Goal: Find specific page/section: Find specific page/section

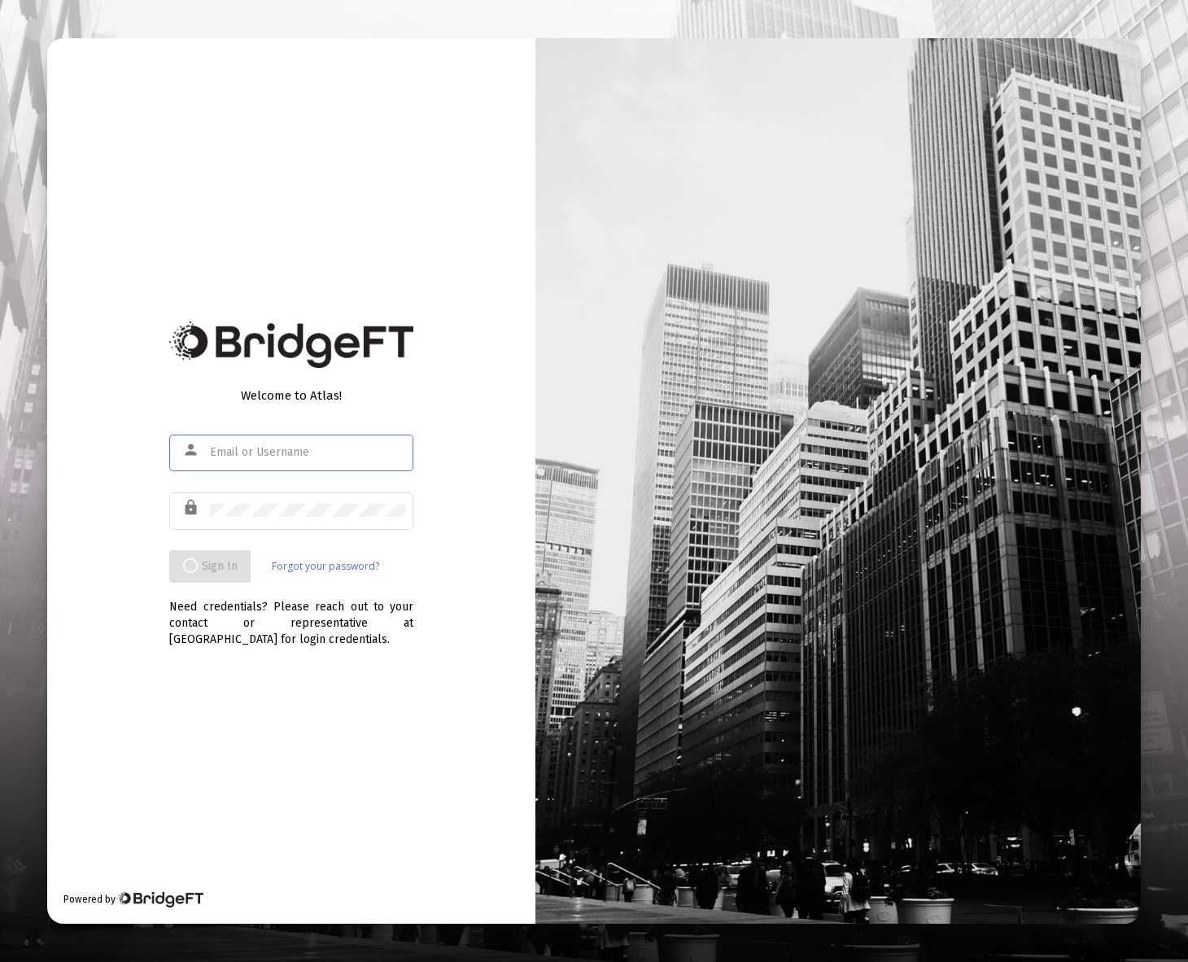
drag, startPoint x: 282, startPoint y: 458, endPoint x: 272, endPoint y: 455, distance: 10.3
click at [278, 457] on input "text" at bounding box center [307, 452] width 195 height 13
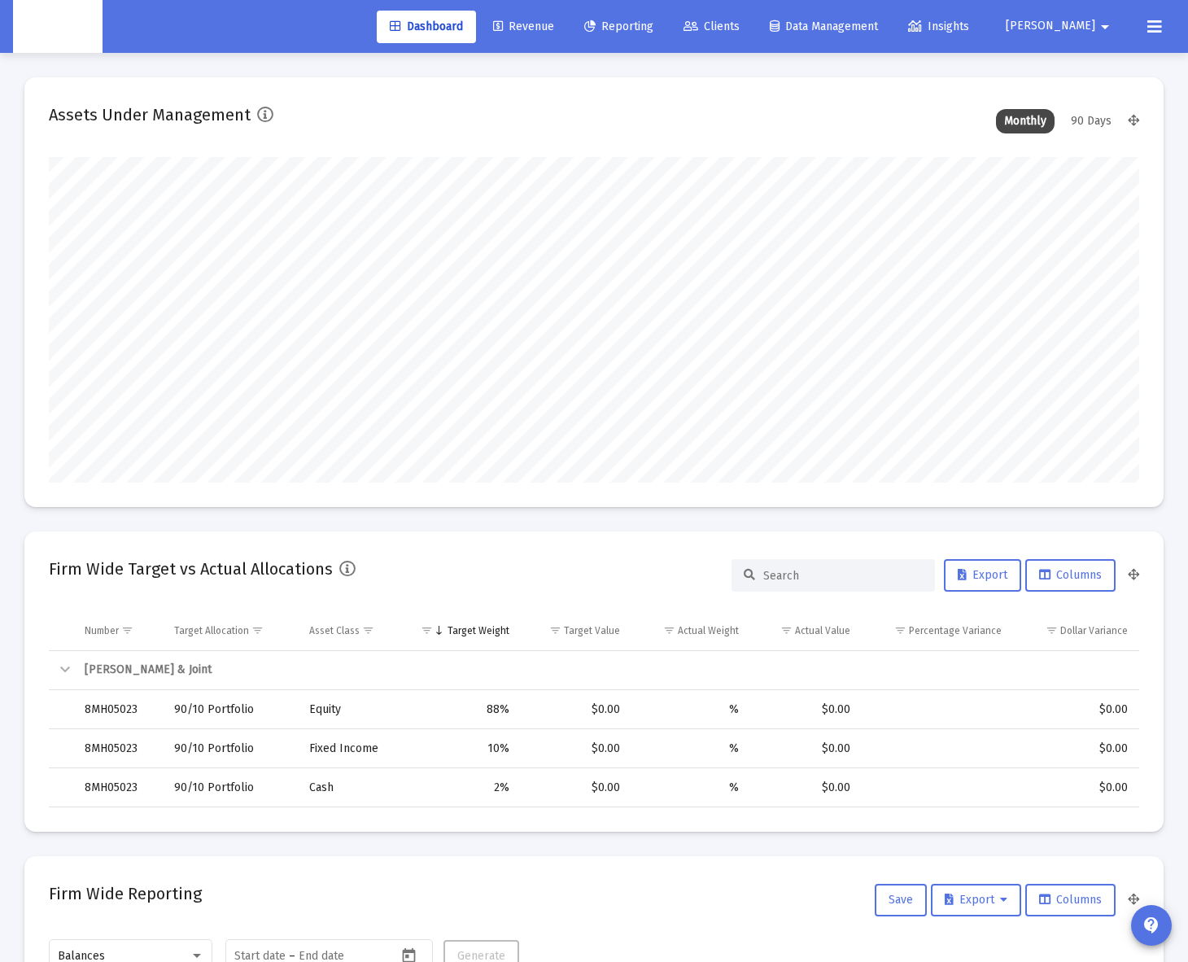
scroll to position [326, 587]
click at [740, 31] on span "Clients" at bounding box center [712, 27] width 56 height 14
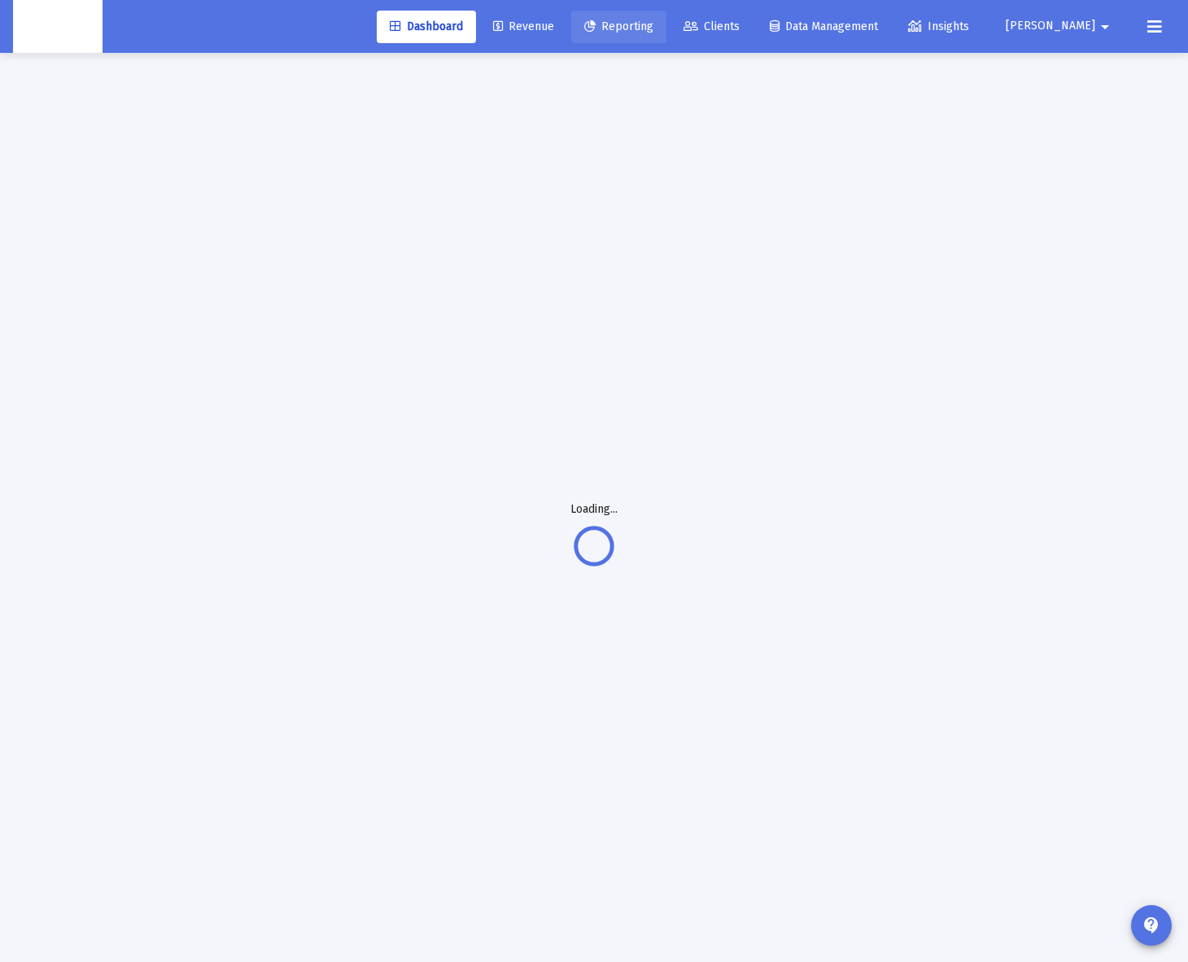
click at [654, 31] on span "Reporting" at bounding box center [618, 27] width 69 height 14
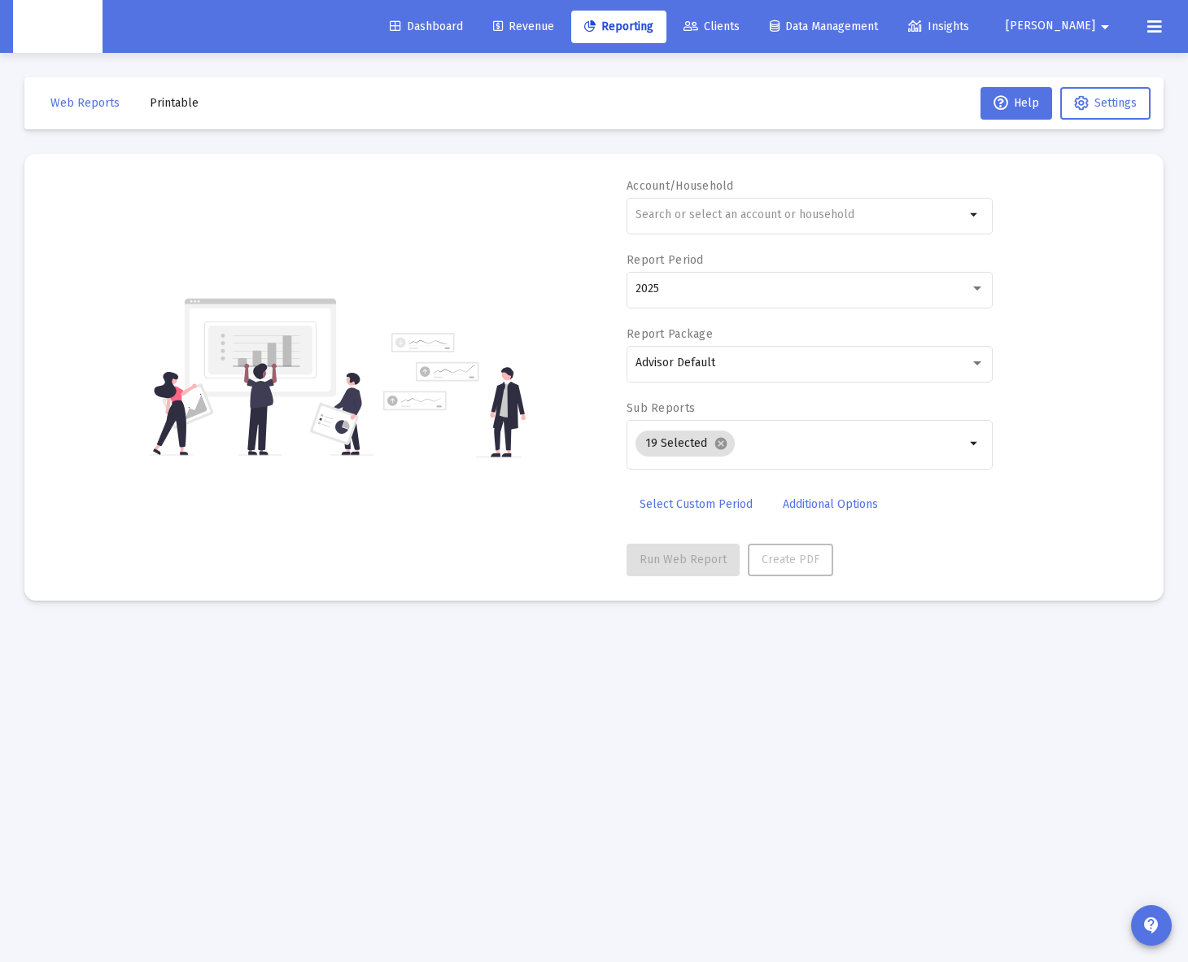
click at [872, 25] on span "Data Management" at bounding box center [824, 27] width 108 height 14
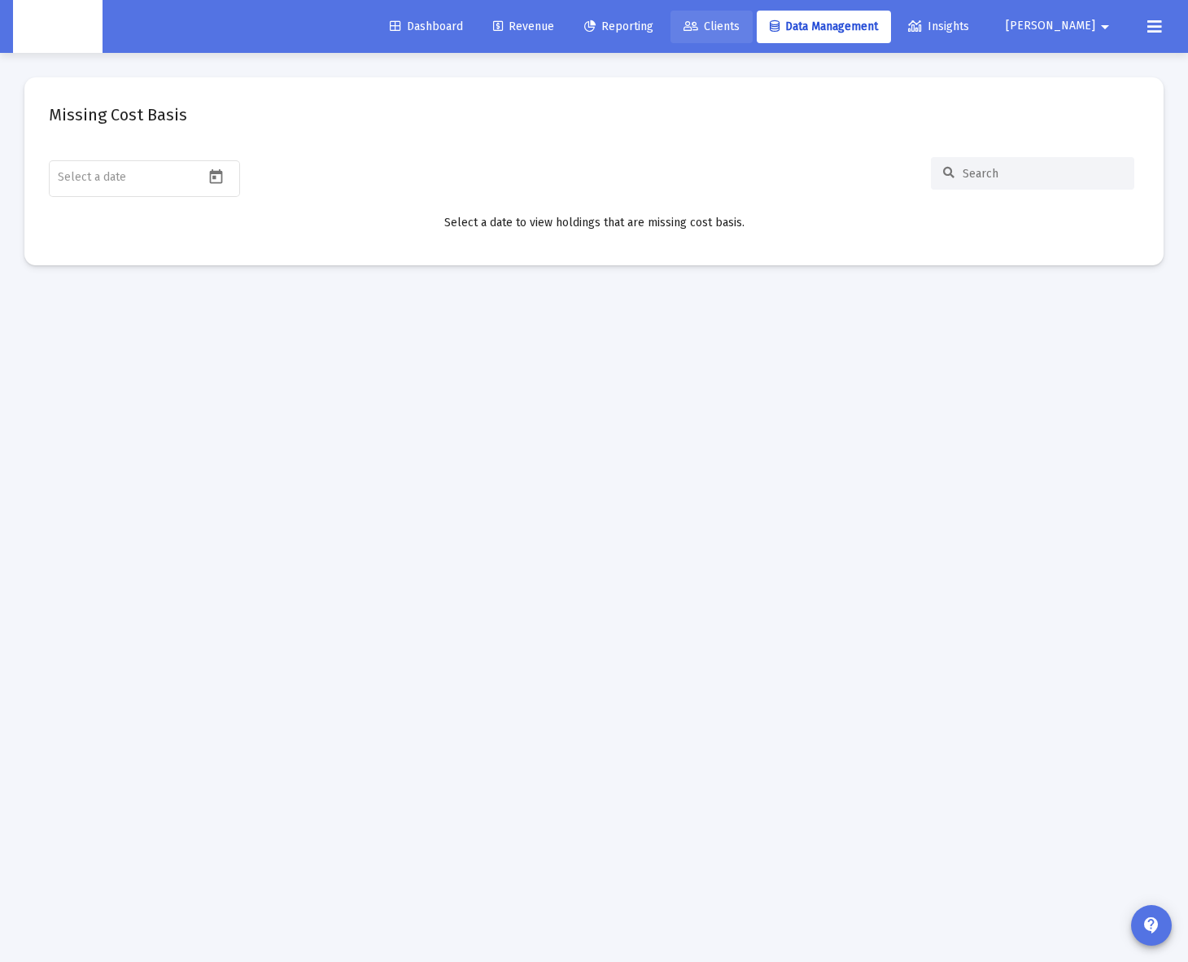
click at [753, 35] on link "Clients" at bounding box center [712, 27] width 82 height 33
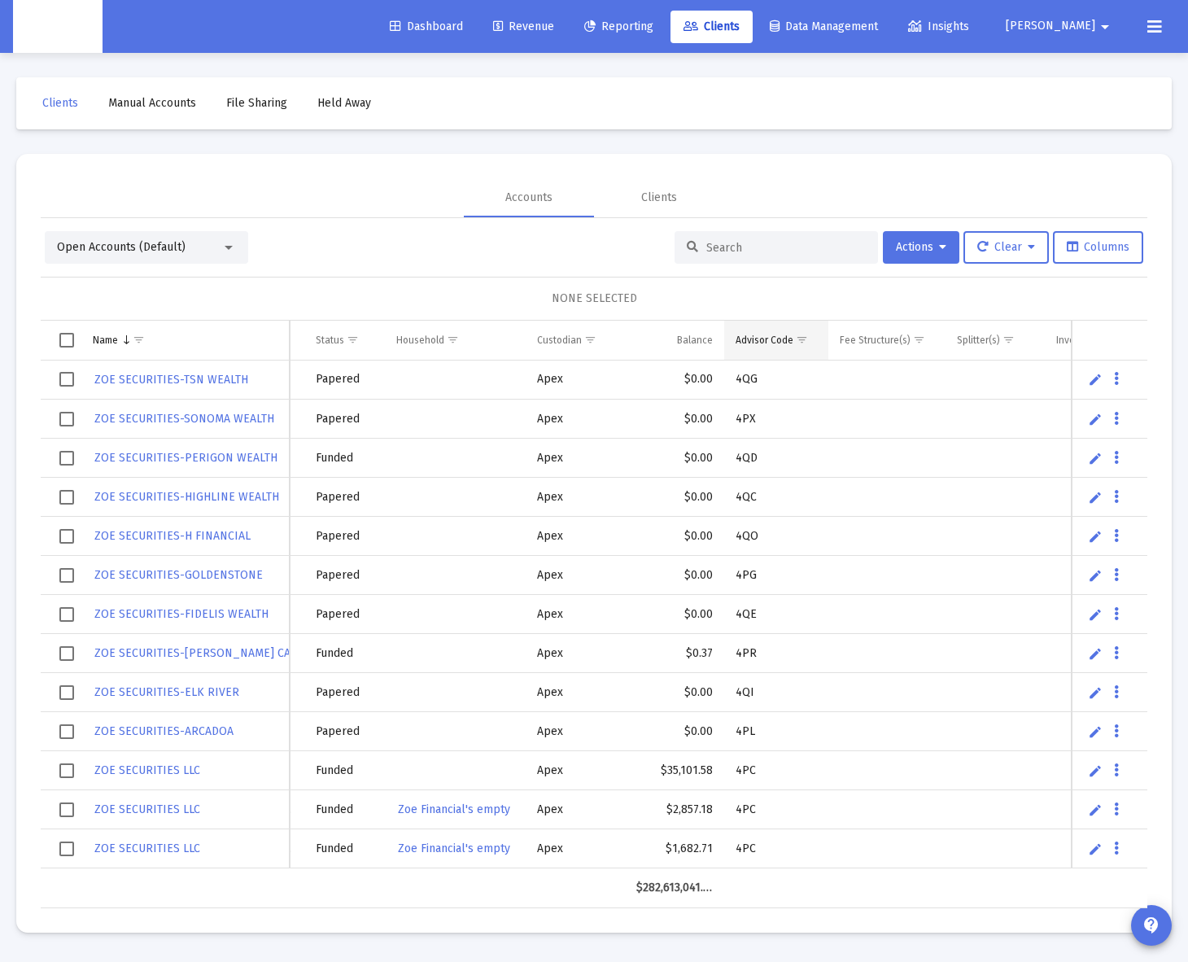
click at [796, 341] on span "Show filter options for column 'Advisor Code'" at bounding box center [802, 340] width 12 height 12
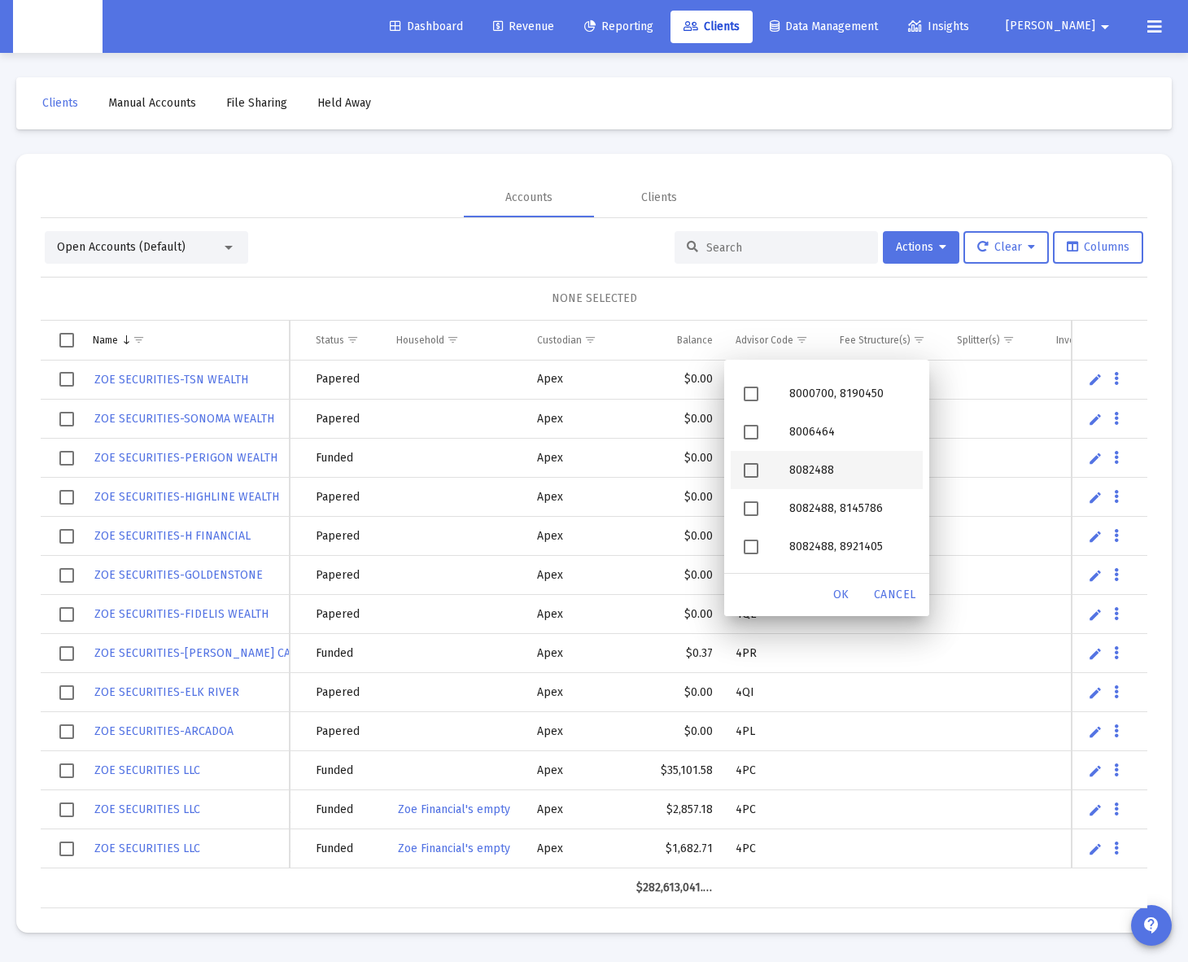
scroll to position [2024, 0]
drag, startPoint x: 746, startPoint y: 399, endPoint x: 748, endPoint y: 418, distance: 19.6
click at [746, 399] on span "Filter options" at bounding box center [751, 395] width 15 height 15
drag, startPoint x: 746, startPoint y: 428, endPoint x: 746, endPoint y: 451, distance: 22.8
click at [746, 428] on span "Filter options" at bounding box center [751, 434] width 15 height 15
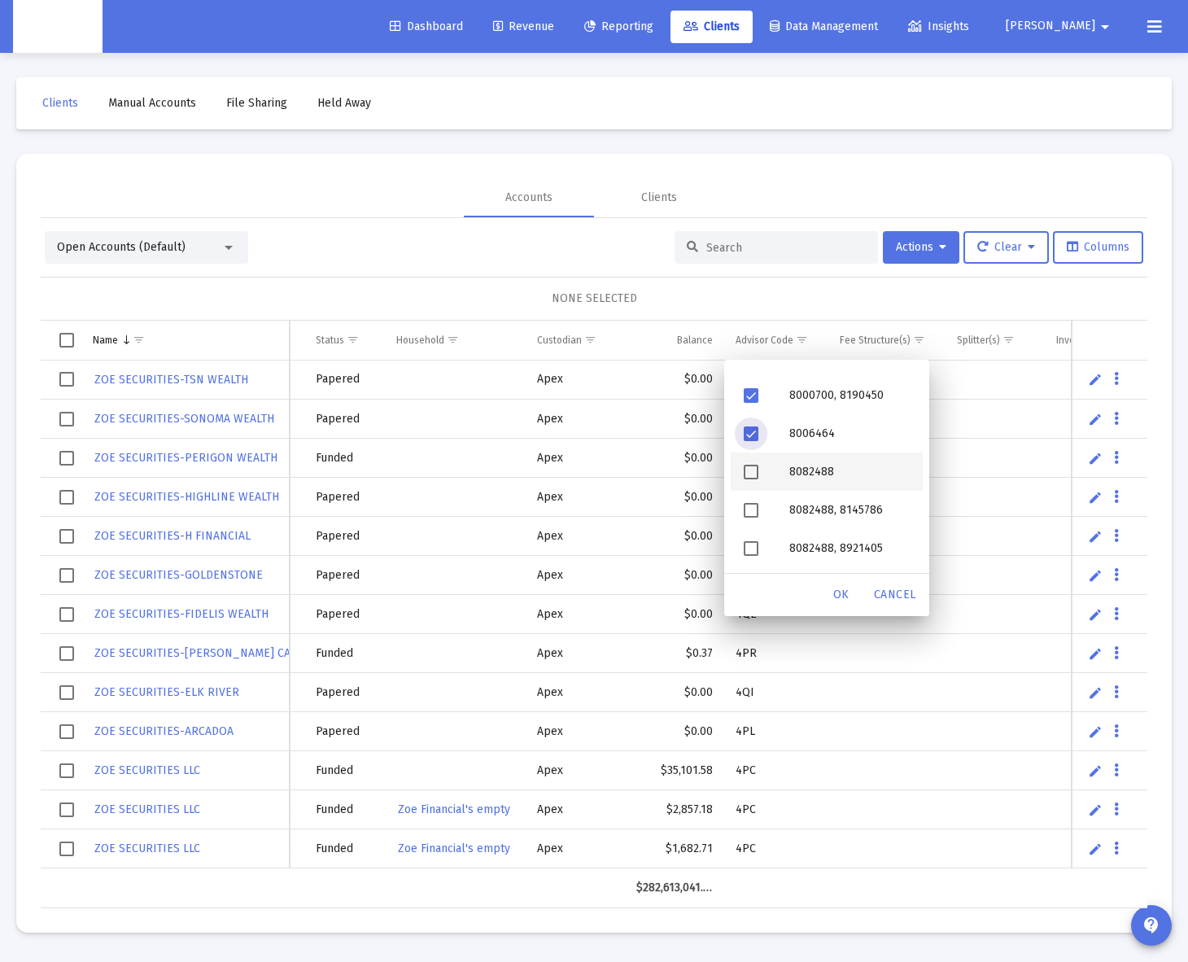
click at [746, 479] on span "Filter options" at bounding box center [751, 472] width 15 height 15
click at [750, 517] on span "Filter options" at bounding box center [751, 510] width 15 height 15
drag, startPoint x: 750, startPoint y: 549, endPoint x: 771, endPoint y: 511, distance: 42.6
click at [751, 548] on span "Filter options" at bounding box center [751, 548] width 15 height 15
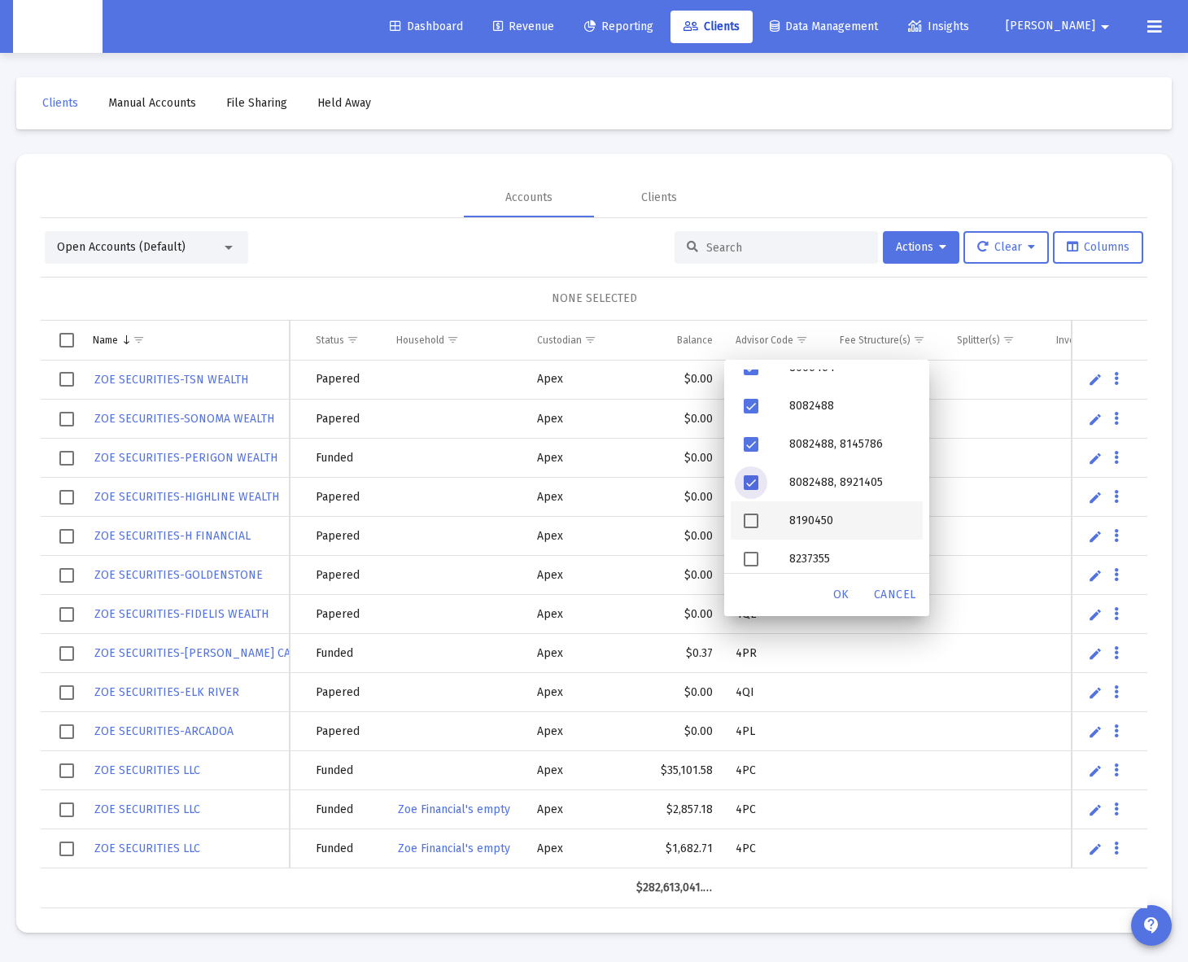
click at [750, 519] on span "Filter options" at bounding box center [751, 521] width 15 height 15
click at [757, 557] on span "Filter options" at bounding box center [751, 559] width 15 height 15
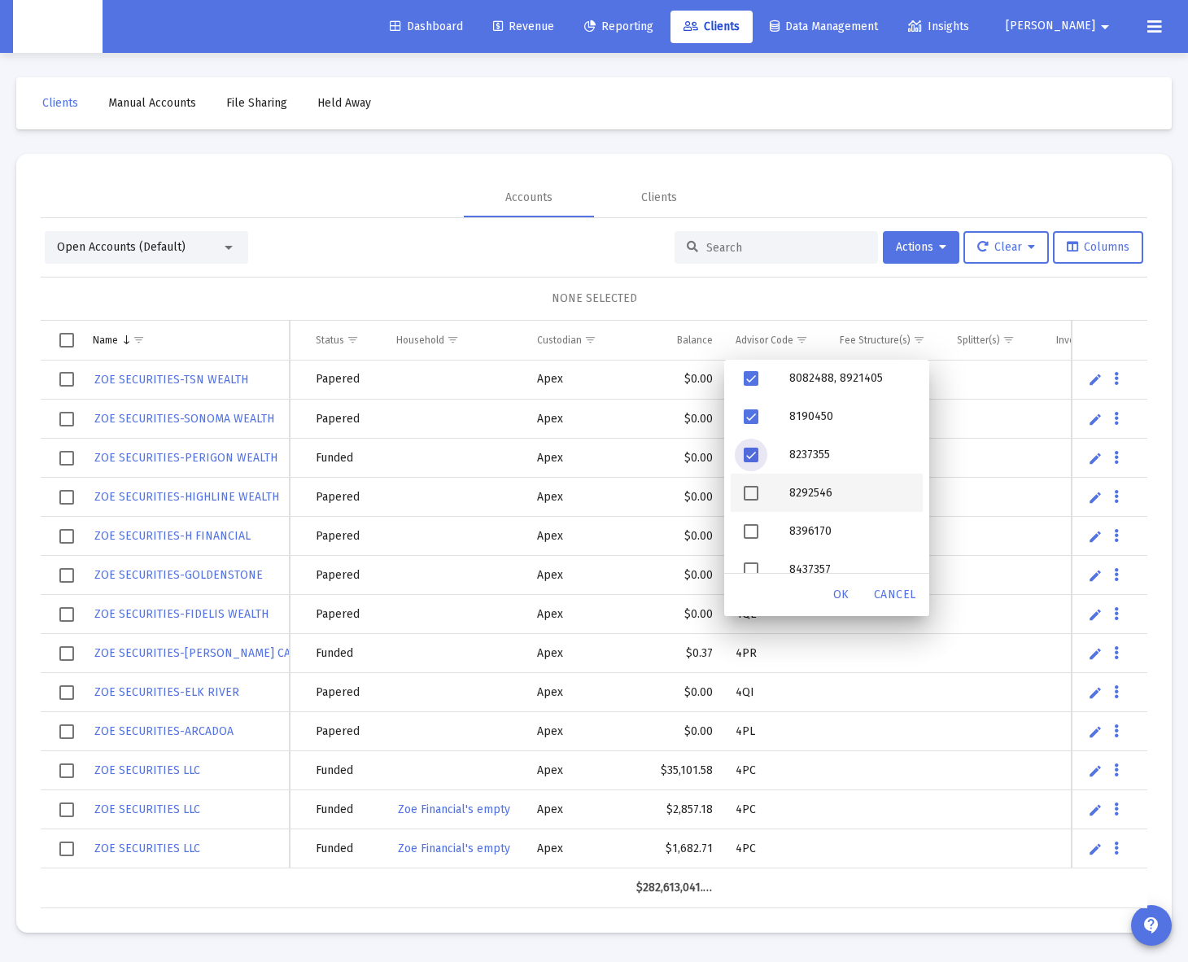
click at [755, 497] on span "Filter options" at bounding box center [751, 493] width 15 height 15
click at [752, 520] on div "Filter options" at bounding box center [754, 531] width 46 height 38
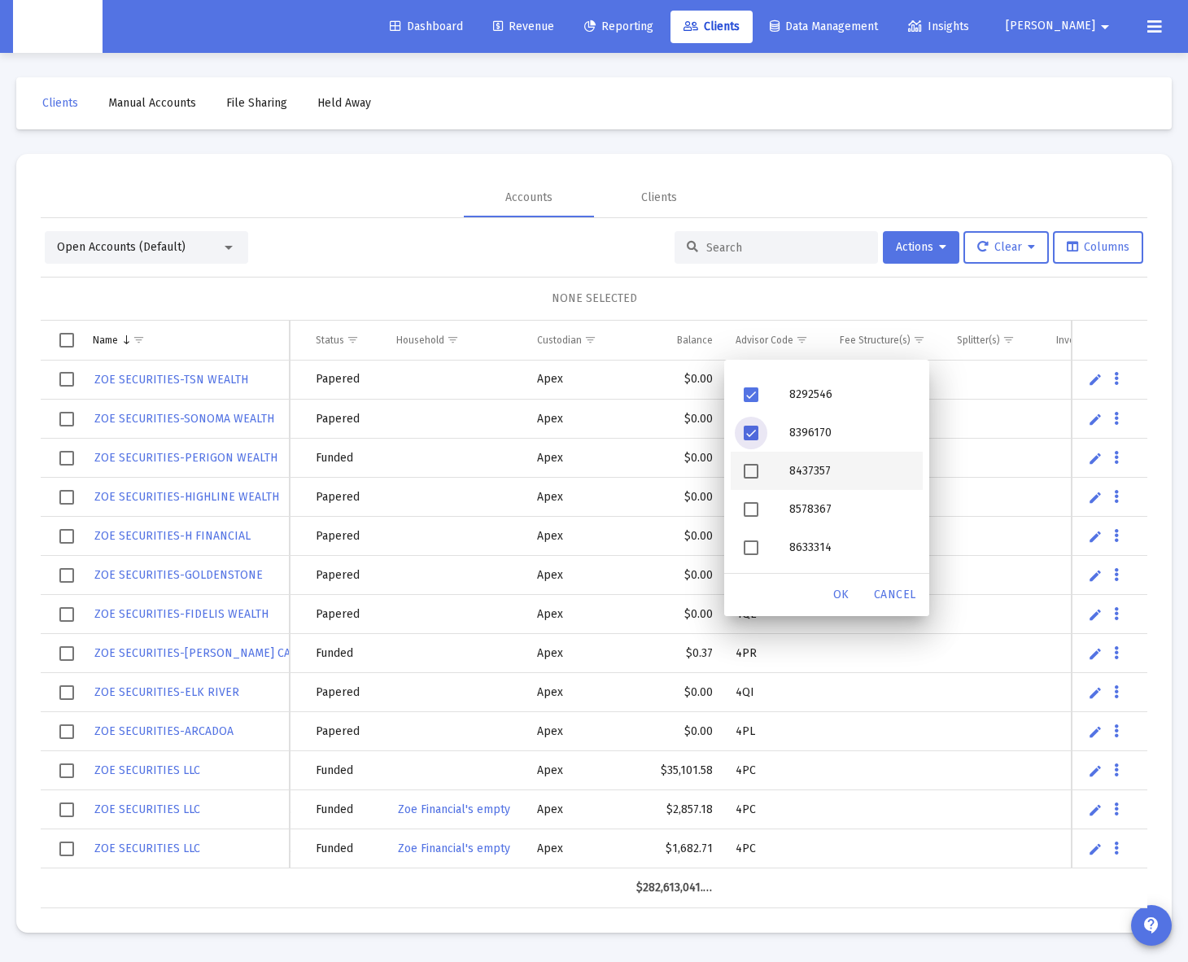
scroll to position [2291, 0]
click at [749, 467] on span "Filter options" at bounding box center [751, 473] width 15 height 15
drag, startPoint x: 748, startPoint y: 509, endPoint x: 760, endPoint y: 544, distance: 37.1
click at [748, 509] on span "Filter options" at bounding box center [751, 511] width 15 height 15
click at [752, 552] on span "Filter options" at bounding box center [751, 549] width 15 height 15
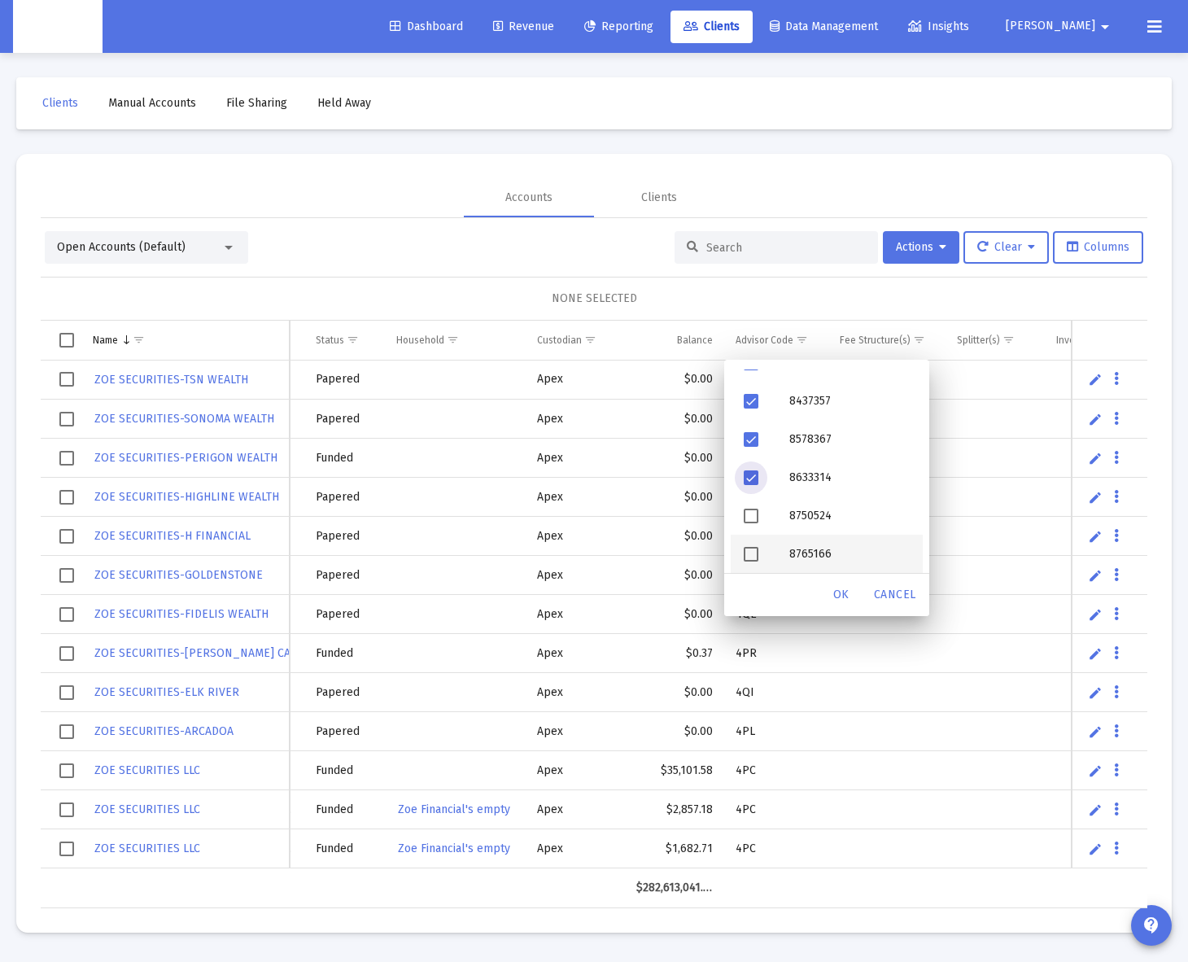
scroll to position [2369, 0]
click at [758, 513] on span "Filter options" at bounding box center [751, 509] width 15 height 15
click at [754, 541] on span "Filter options" at bounding box center [751, 547] width 15 height 15
drag, startPoint x: 749, startPoint y: 530, endPoint x: 753, endPoint y: 549, distance: 20.0
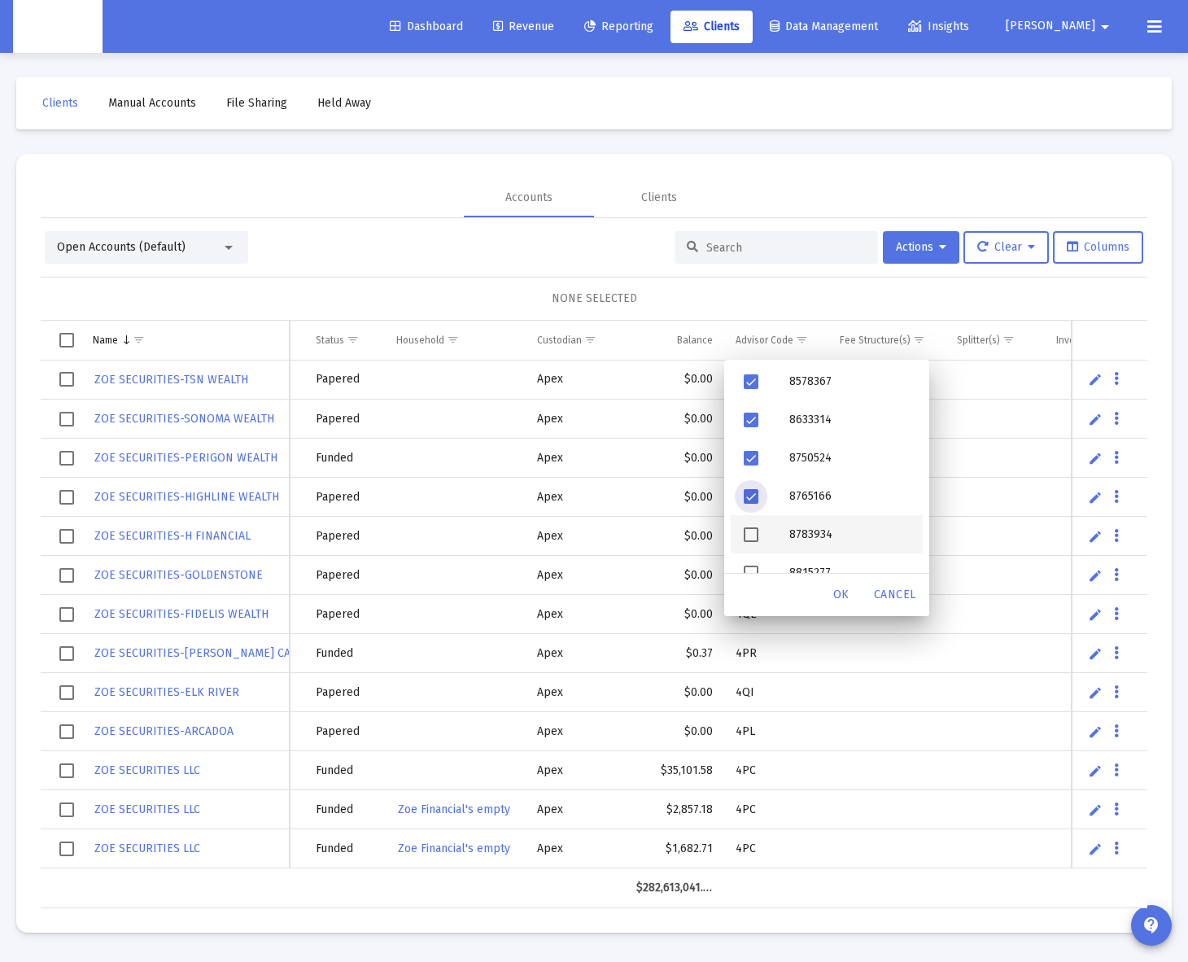
click at [750, 531] on span "Filter options" at bounding box center [751, 534] width 15 height 15
drag, startPoint x: 750, startPoint y: 562, endPoint x: 764, endPoint y: 548, distance: 20.7
click at [750, 562] on div "Filter options" at bounding box center [754, 572] width 46 height 38
click at [759, 515] on div "Filter options" at bounding box center [754, 510] width 46 height 38
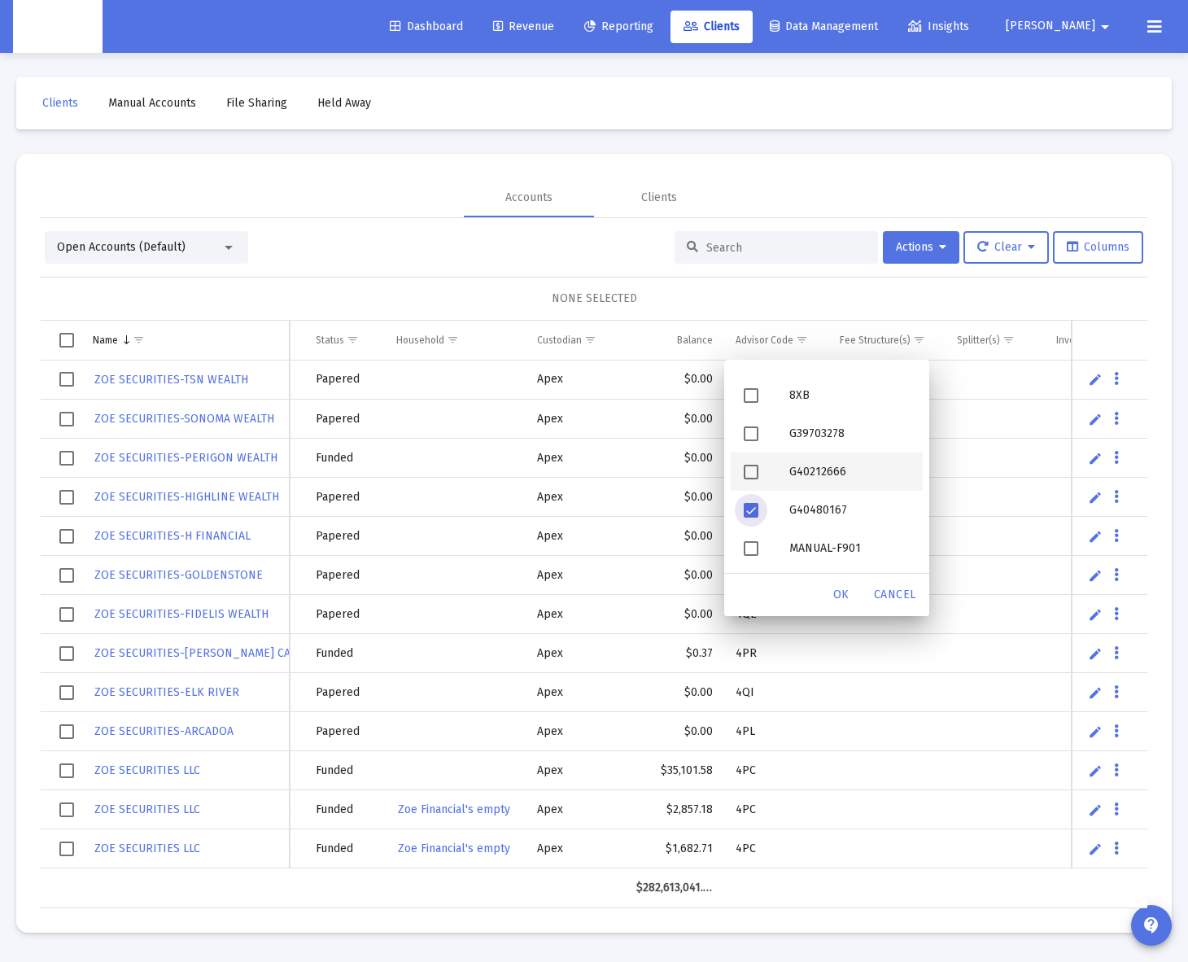
click at [752, 479] on div "Filter options" at bounding box center [754, 472] width 46 height 38
click at [753, 444] on div "Filter options" at bounding box center [754, 433] width 46 height 38
click at [842, 588] on span "OK" at bounding box center [841, 595] width 16 height 14
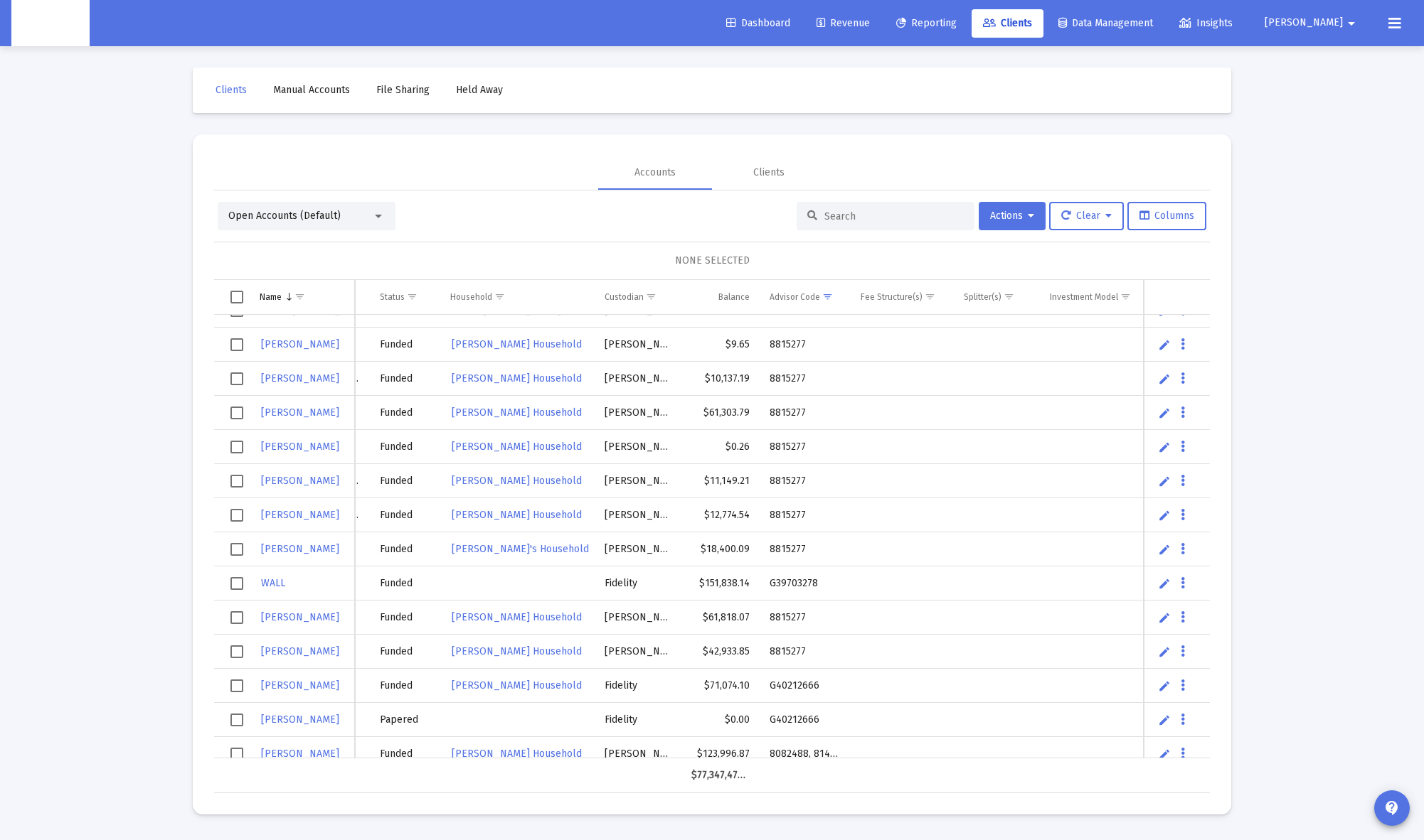
scroll to position [419, 0]
